Goal: Task Accomplishment & Management: Manage account settings

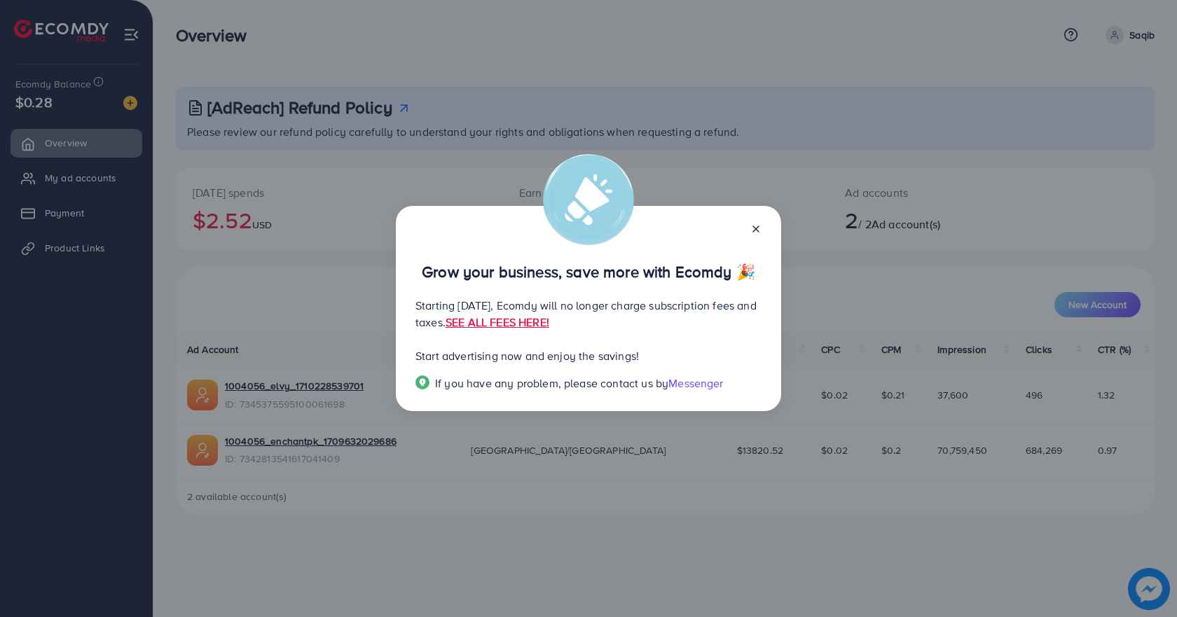
click at [755, 228] on line at bounding box center [756, 229] width 6 height 6
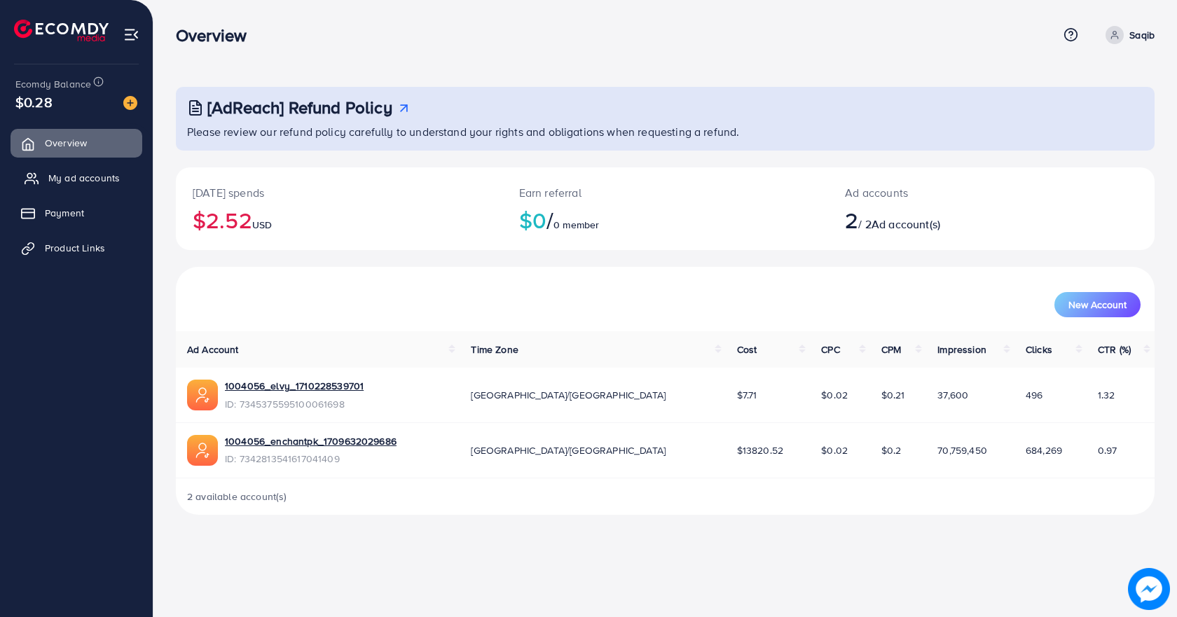
click at [65, 176] on span "My ad accounts" at bounding box center [83, 178] width 71 height 14
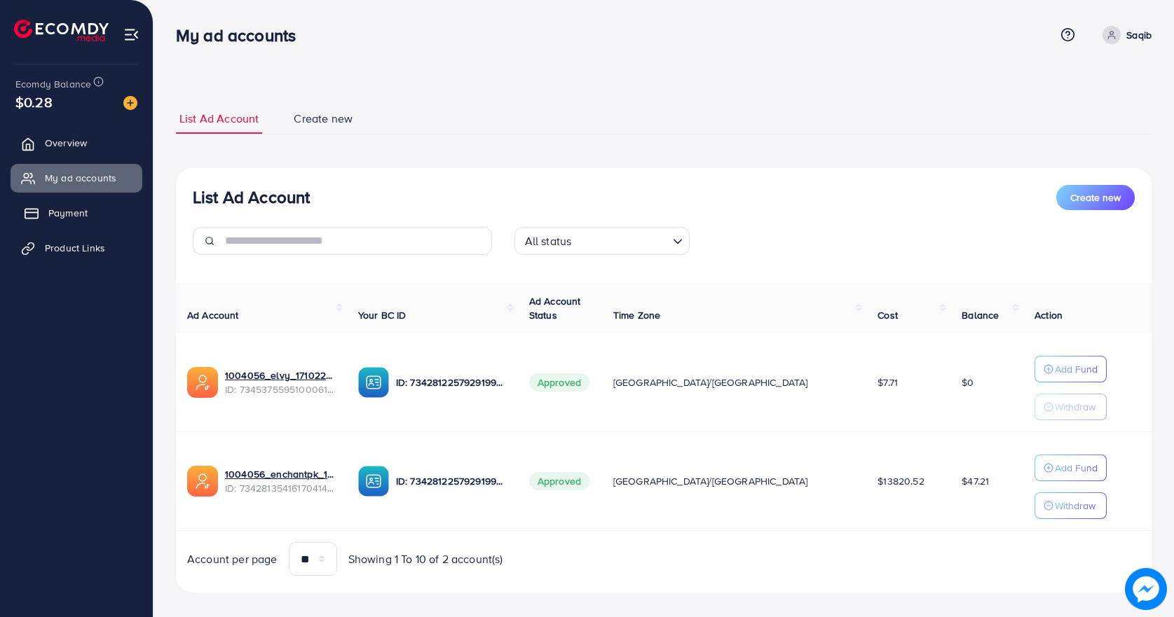
drag, startPoint x: 65, startPoint y: 176, endPoint x: 79, endPoint y: 222, distance: 48.3
click at [79, 222] on ul "Overview My ad accounts Payment Product Links" at bounding box center [76, 200] width 153 height 154
click at [79, 222] on link "Payment" at bounding box center [77, 213] width 132 height 28
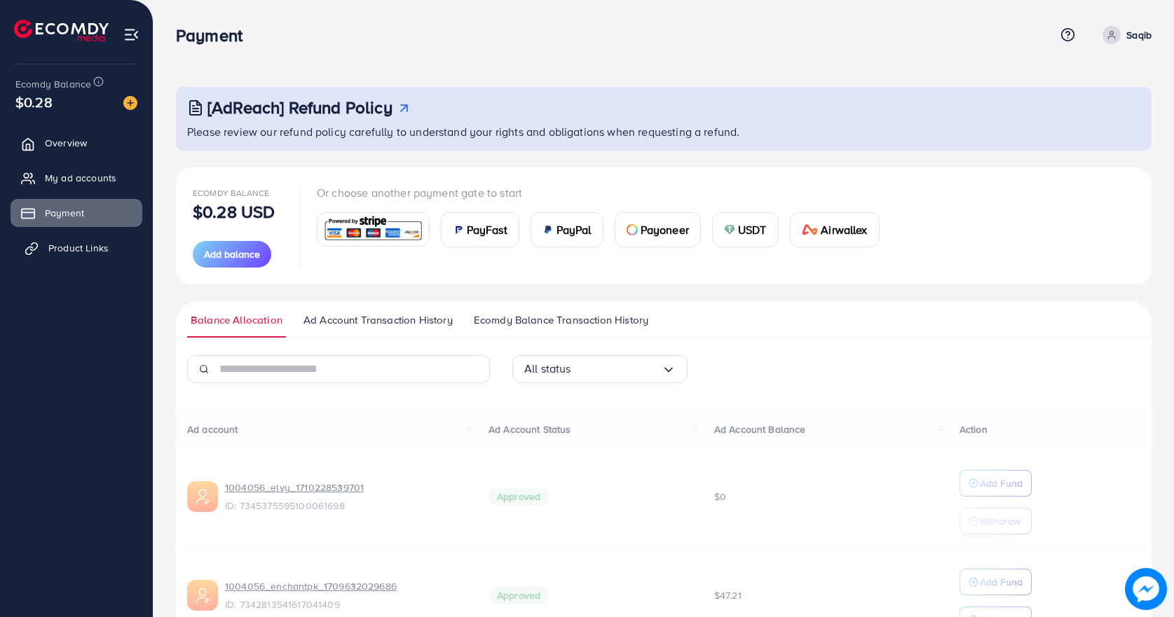
click at [78, 245] on span "Product Links" at bounding box center [78, 248] width 60 height 14
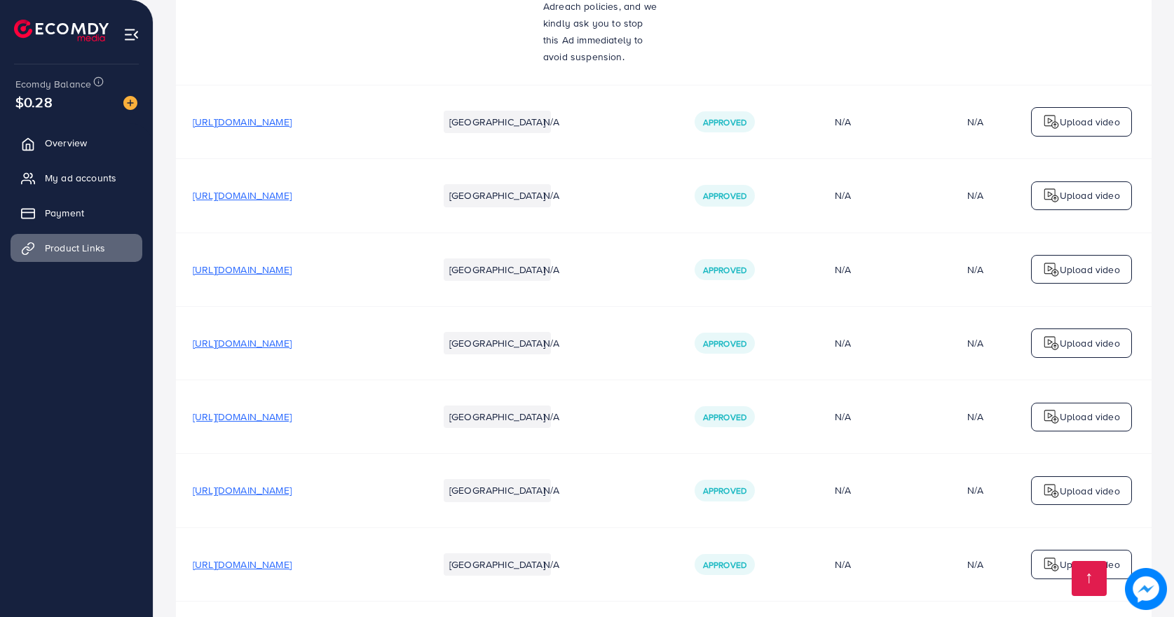
scroll to position [2312, 0]
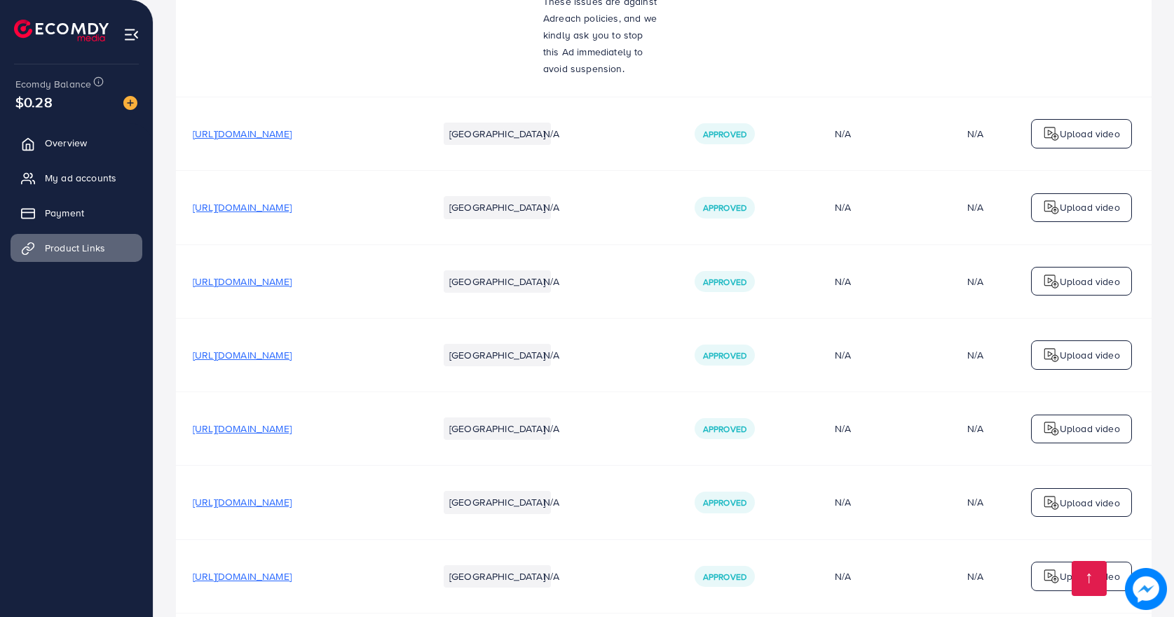
click at [291, 200] on span "[URL][DOMAIN_NAME]" at bounding box center [242, 207] width 99 height 14
